Goal: Check status: Check status

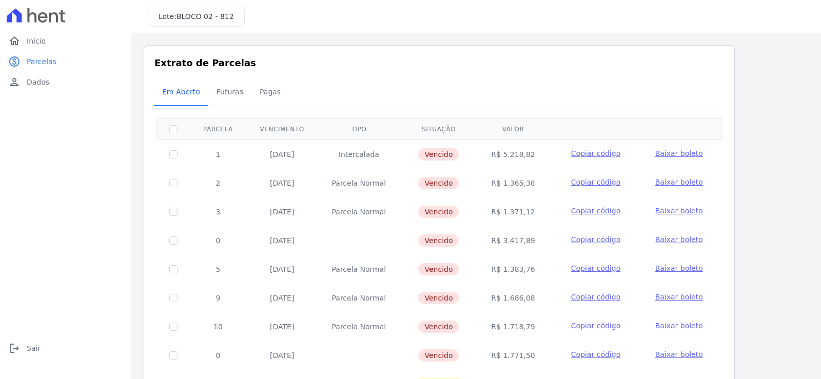
scroll to position [66, 0]
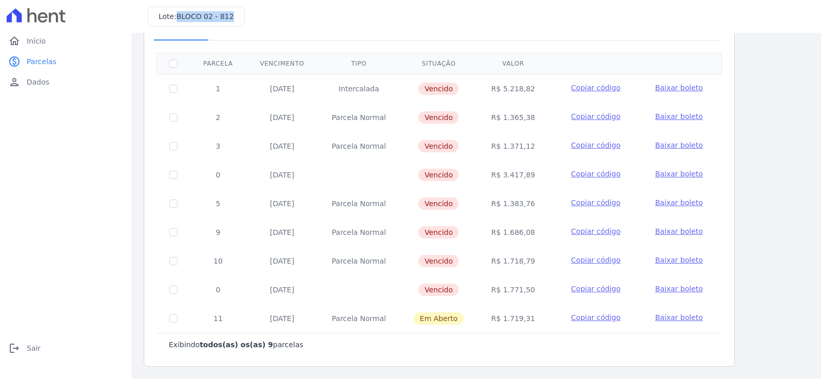
drag, startPoint x: 177, startPoint y: 17, endPoint x: 228, endPoint y: 17, distance: 50.3
click at [228, 17] on span "BLOCO 02 - 812" at bounding box center [204, 16] width 57 height 8
copy span "BLOCO 02 - 812"
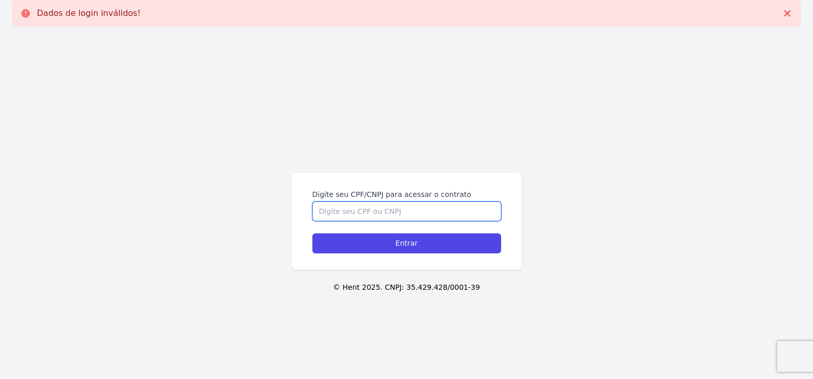
click at [400, 214] on input "Digite seu CPF/CNPJ para acessar o contrato" at bounding box center [406, 211] width 189 height 19
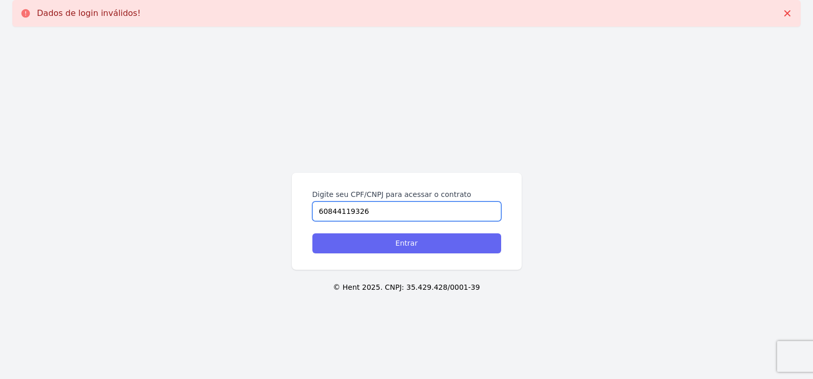
type input "60844119326"
click at [389, 243] on input "Entrar" at bounding box center [406, 243] width 189 height 20
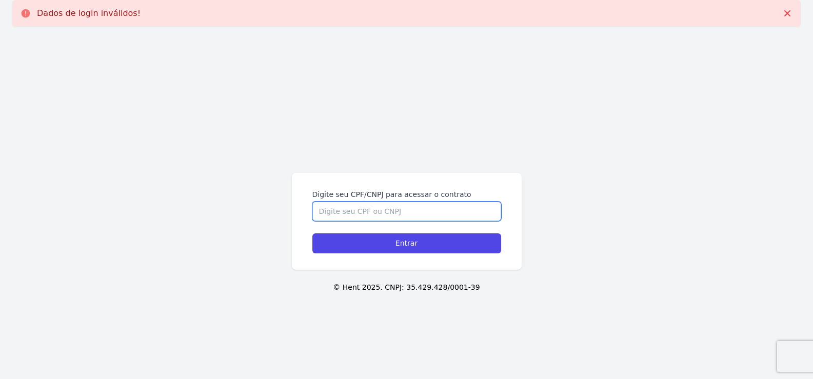
click at [402, 216] on input "Digite seu CPF/CNPJ para acessar o contrato" at bounding box center [406, 211] width 189 height 19
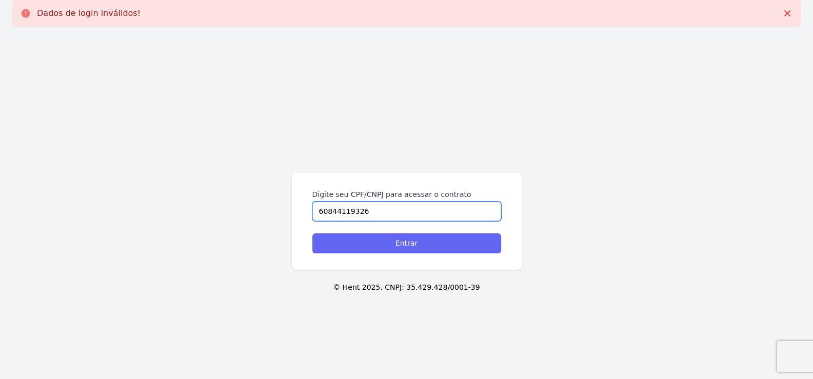
type input "60844119326"
click at [402, 244] on input "Entrar" at bounding box center [406, 243] width 189 height 20
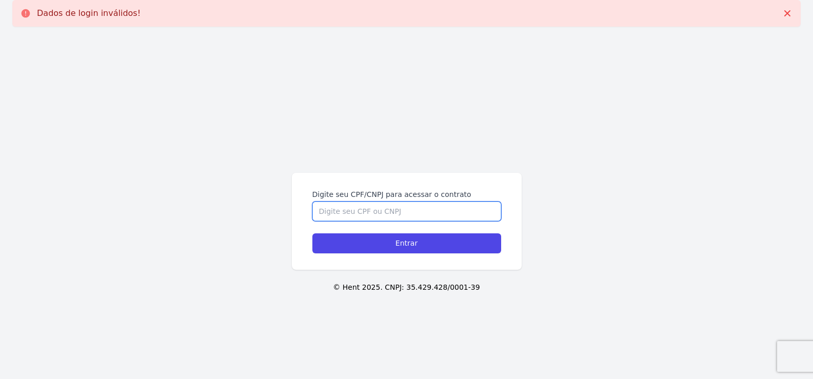
click at [398, 205] on input "Digite seu CPF/CNPJ para acessar o contrato" at bounding box center [406, 211] width 189 height 19
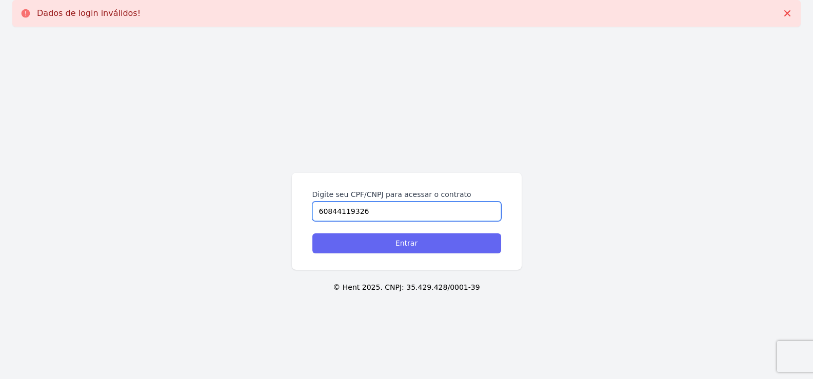
type input "60844119326"
click at [399, 244] on input "Entrar" at bounding box center [406, 243] width 189 height 20
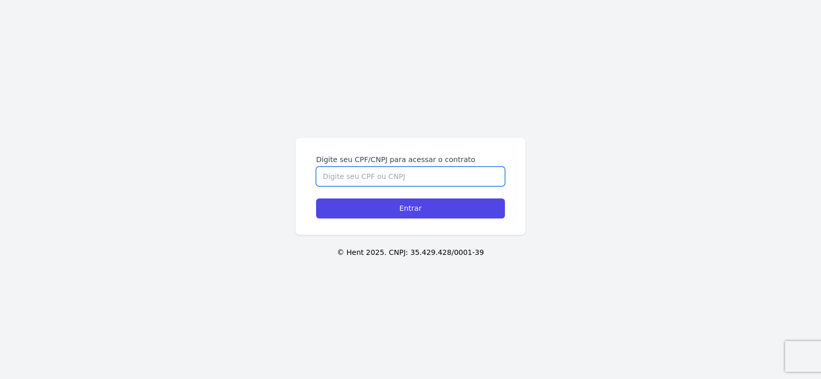
click at [406, 173] on input "Digite seu CPF/CNPJ para acessar o contrato" at bounding box center [410, 176] width 189 height 19
type input "60844119326"
click at [316, 199] on input "Entrar" at bounding box center [410, 209] width 189 height 20
click at [406, 173] on input "Digite seu CPF/CNPJ para acessar o contrato" at bounding box center [410, 176] width 189 height 19
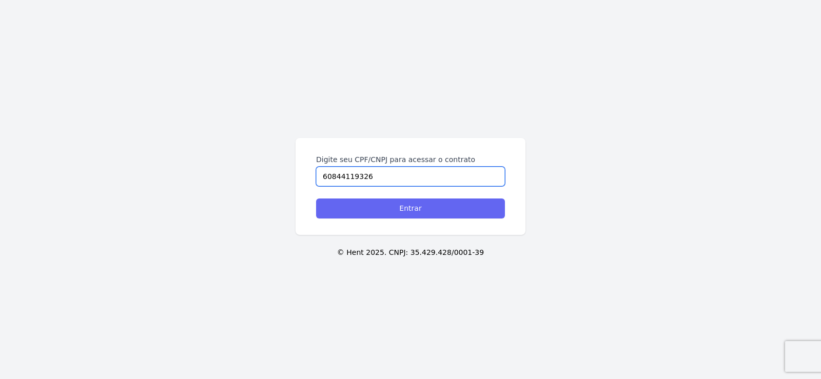
type input "60844119326"
click at [402, 213] on input "Entrar" at bounding box center [410, 209] width 189 height 20
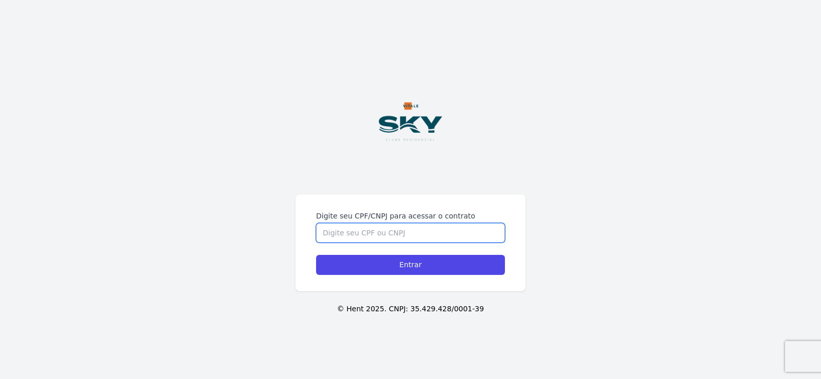
click at [439, 228] on input "Digite seu CPF/CNPJ para acessar o contrato" at bounding box center [410, 232] width 189 height 19
type input "[CREDIT_CARD_NUMBER]"
drag, startPoint x: 410, startPoint y: 232, endPoint x: 167, endPoint y: 211, distance: 244.1
click at [167, 211] on div "Digite seu CPF/CNPJ para acessar o contrato 608441193265 Entrar © Hent 2025. CN…" at bounding box center [410, 189] width 821 height 379
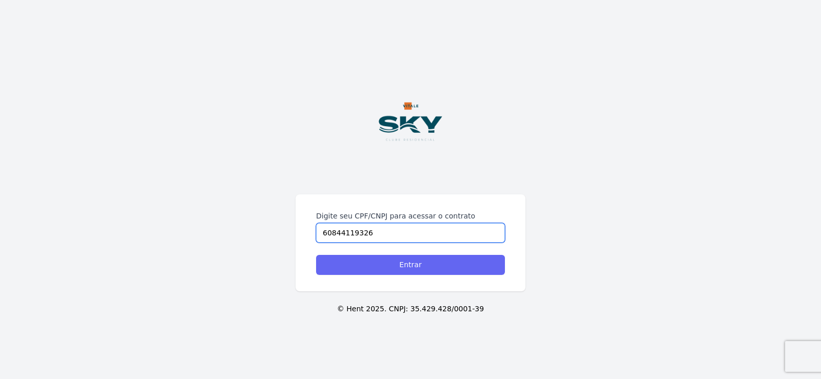
type input "60844119326"
click at [390, 268] on input "Entrar" at bounding box center [410, 265] width 189 height 20
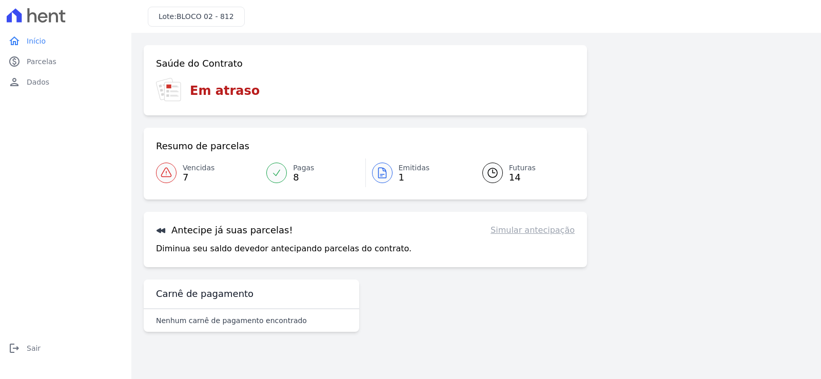
click at [198, 174] on span "7" at bounding box center [199, 177] width 32 height 8
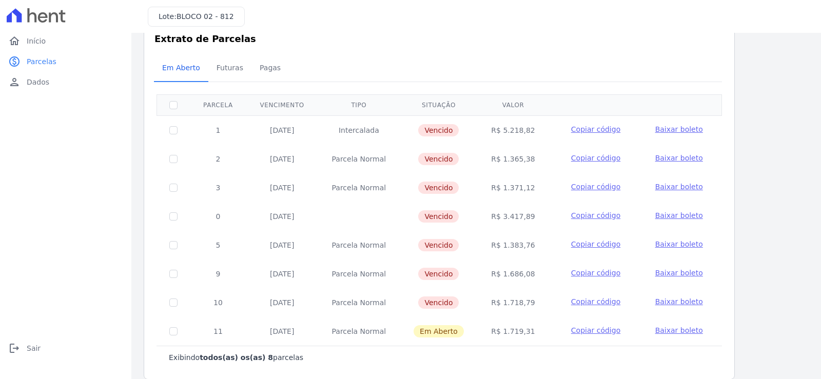
scroll to position [37, 0]
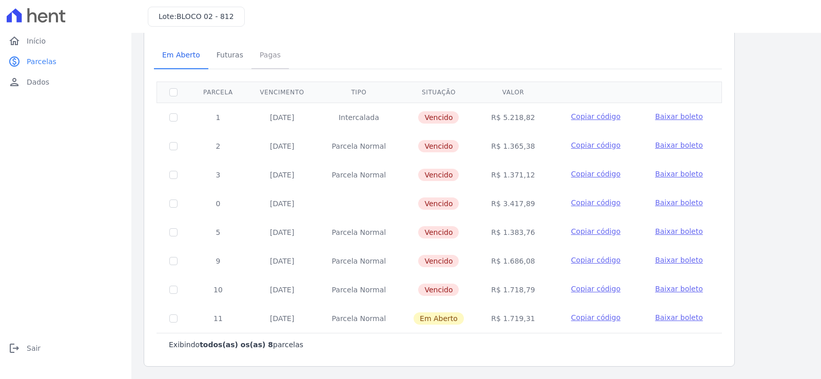
click at [256, 51] on span "Pagas" at bounding box center [269, 55] width 33 height 21
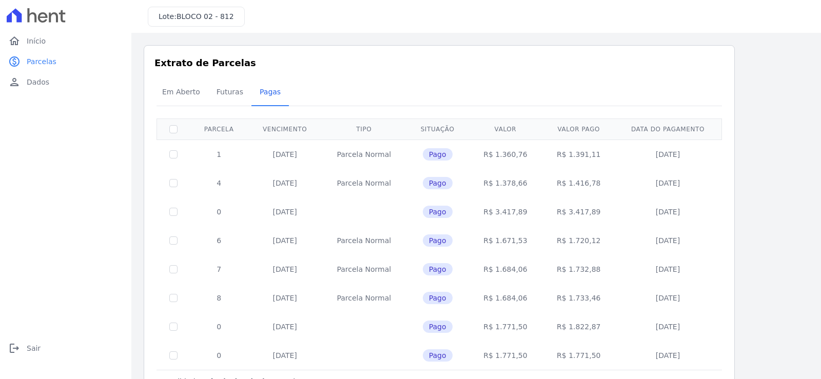
scroll to position [37, 0]
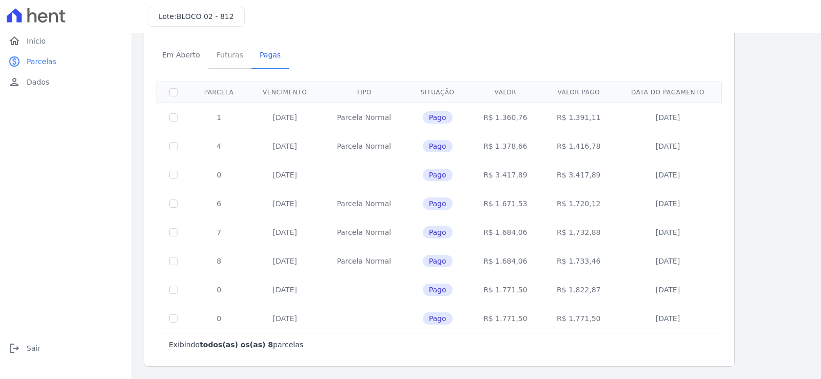
click at [235, 55] on span "Futuras" at bounding box center [229, 55] width 39 height 21
